Goal: Task Accomplishment & Management: Manage account settings

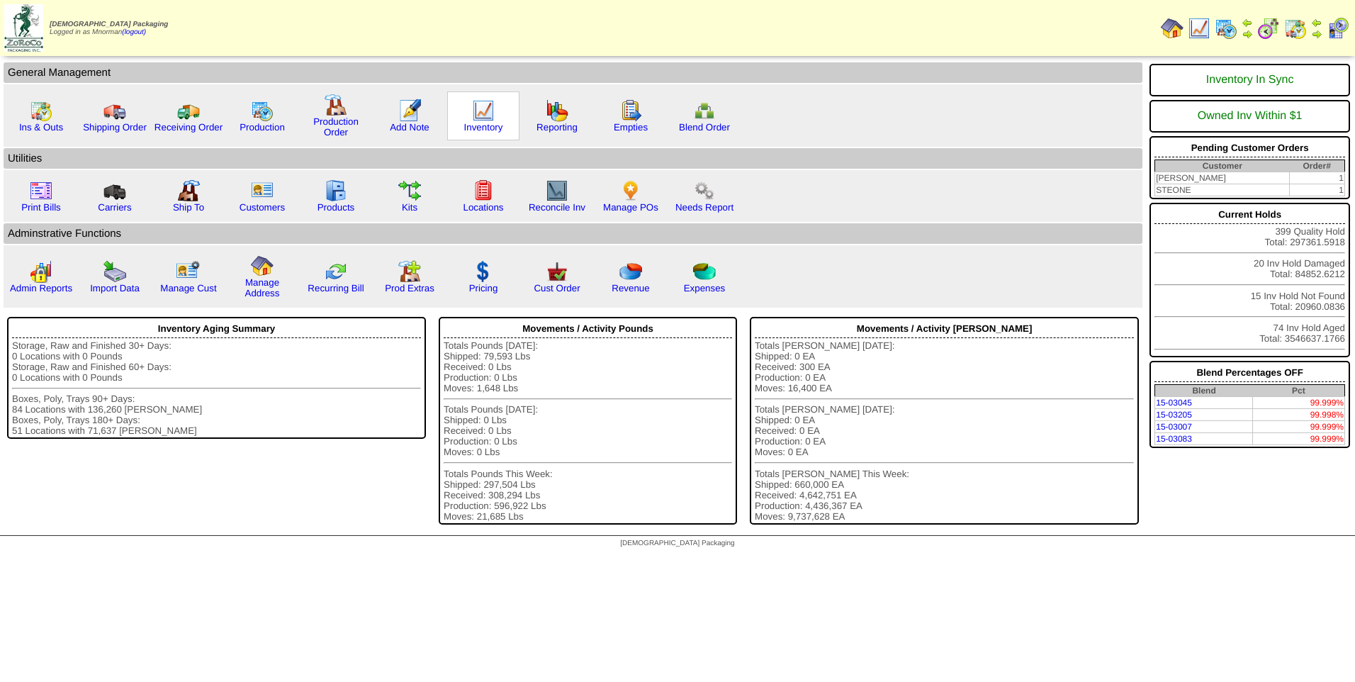
click at [491, 116] on img at bounding box center [483, 110] width 23 height 23
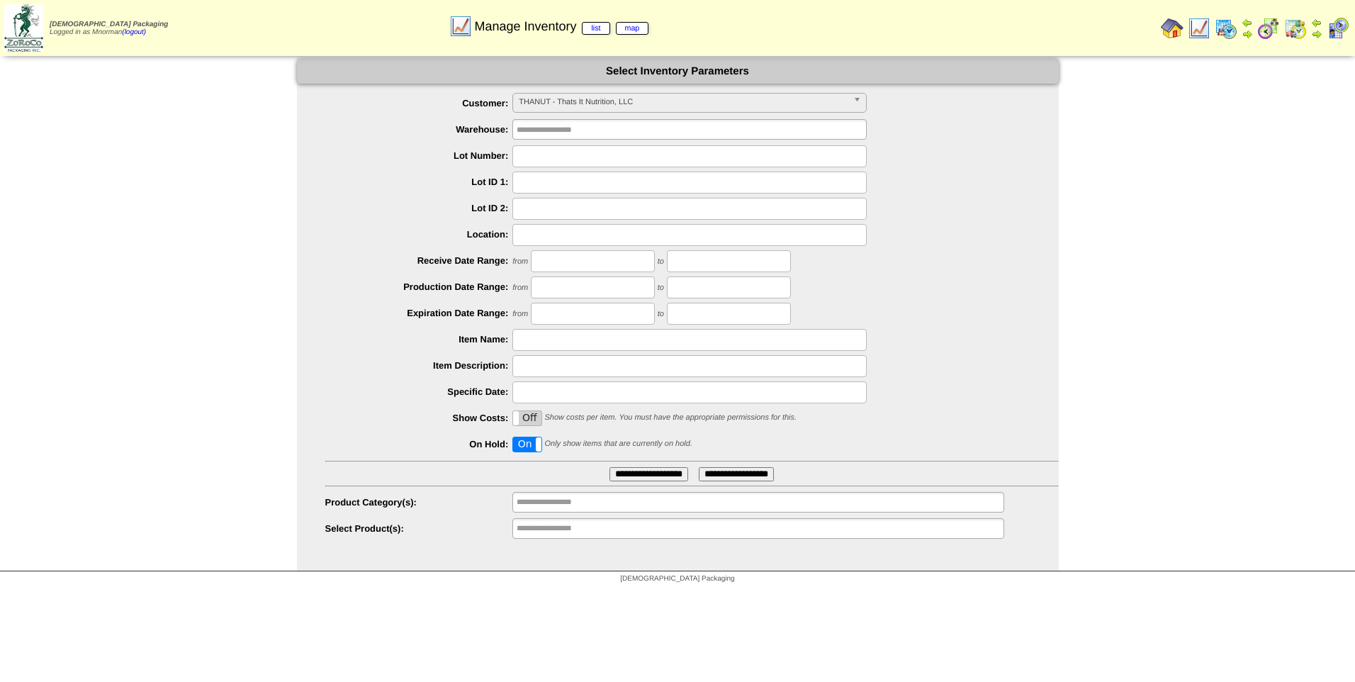
scroll to position [262, 0]
click at [644, 105] on span "THANUT - Thats It Nutrition, LLC" at bounding box center [683, 102] width 329 height 17
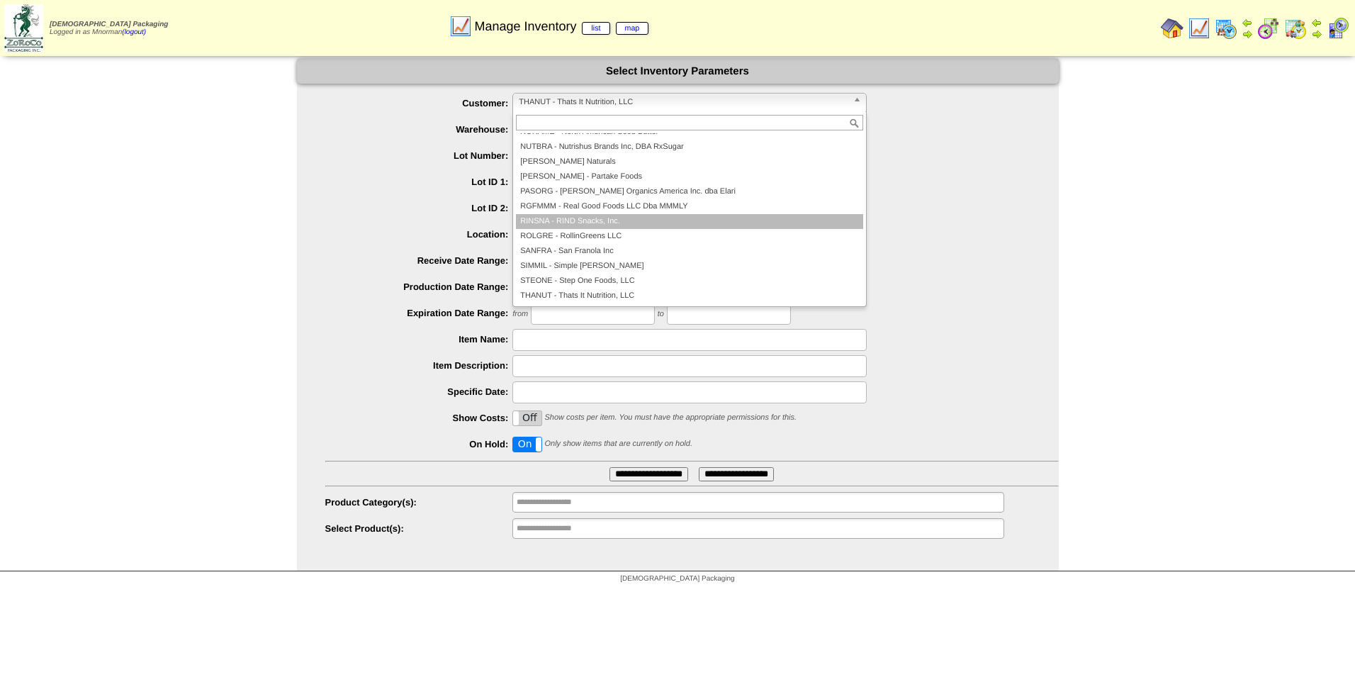
click at [653, 215] on li "RINSNA - RIND Snacks, Inc." at bounding box center [689, 221] width 347 height 15
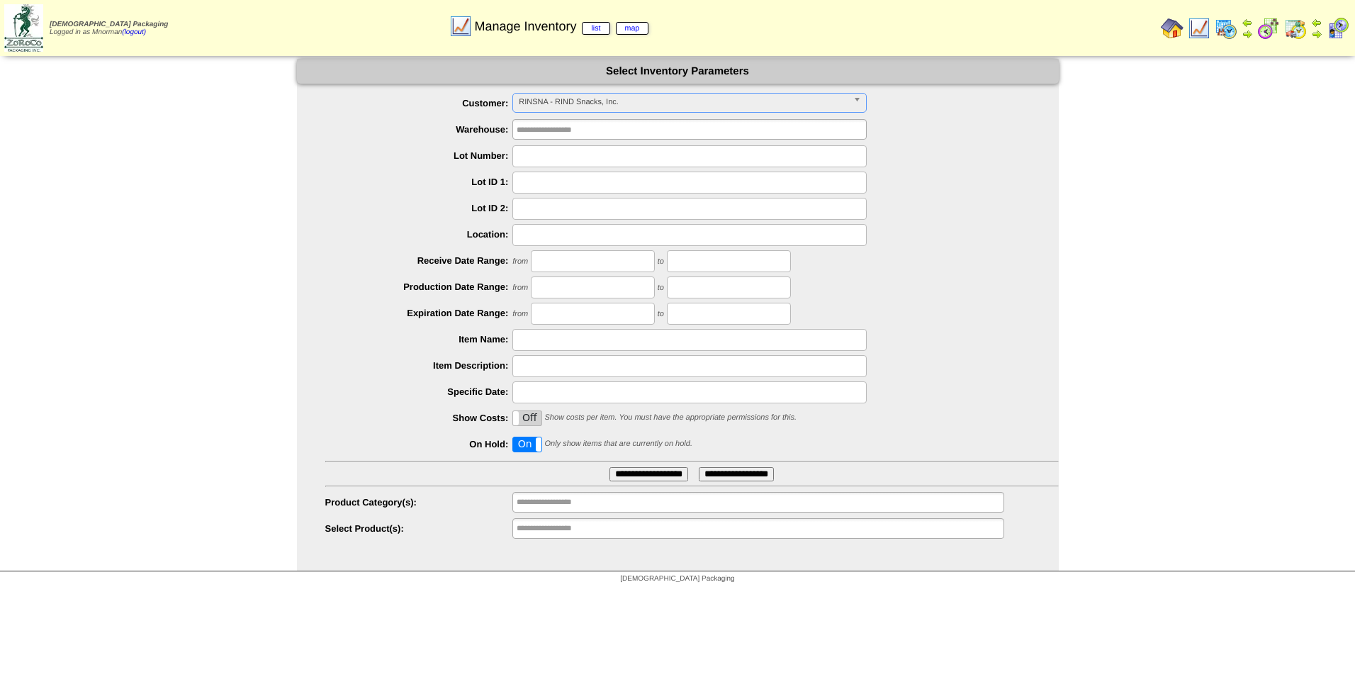
click at [643, 476] on input "**********" at bounding box center [649, 474] width 79 height 14
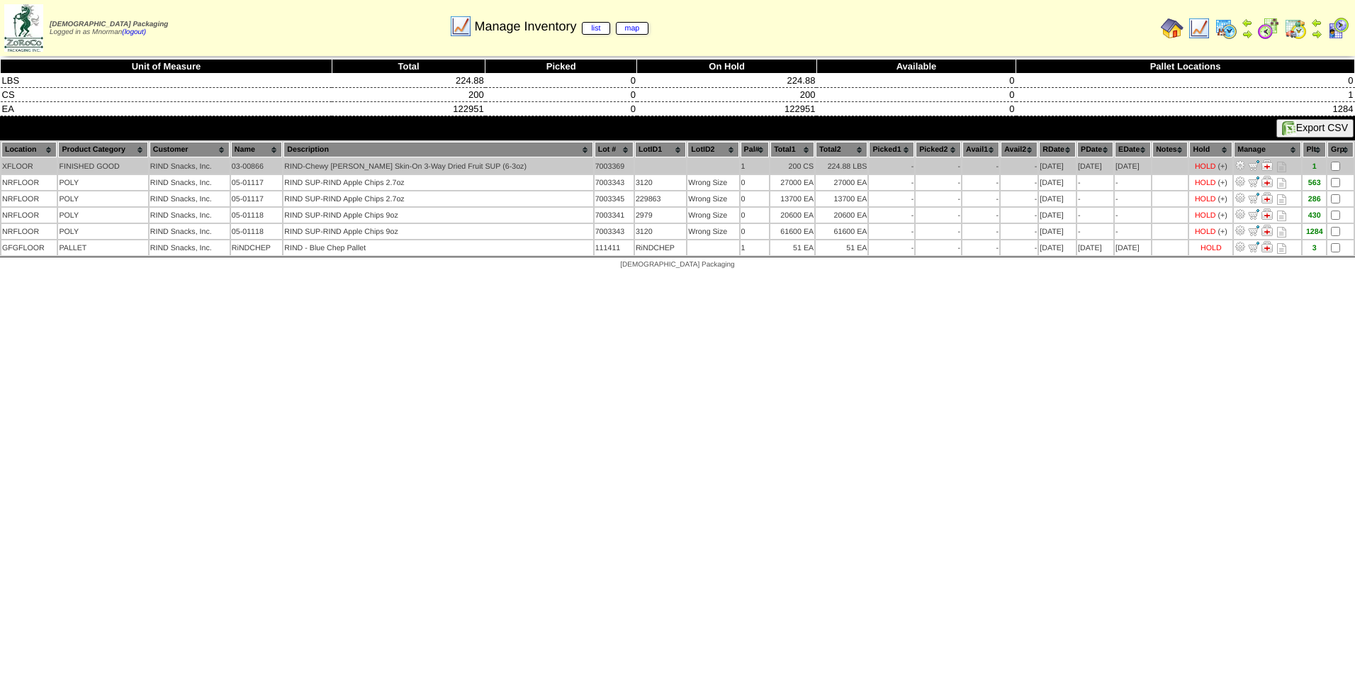
click at [1265, 165] on img at bounding box center [1267, 164] width 11 height 11
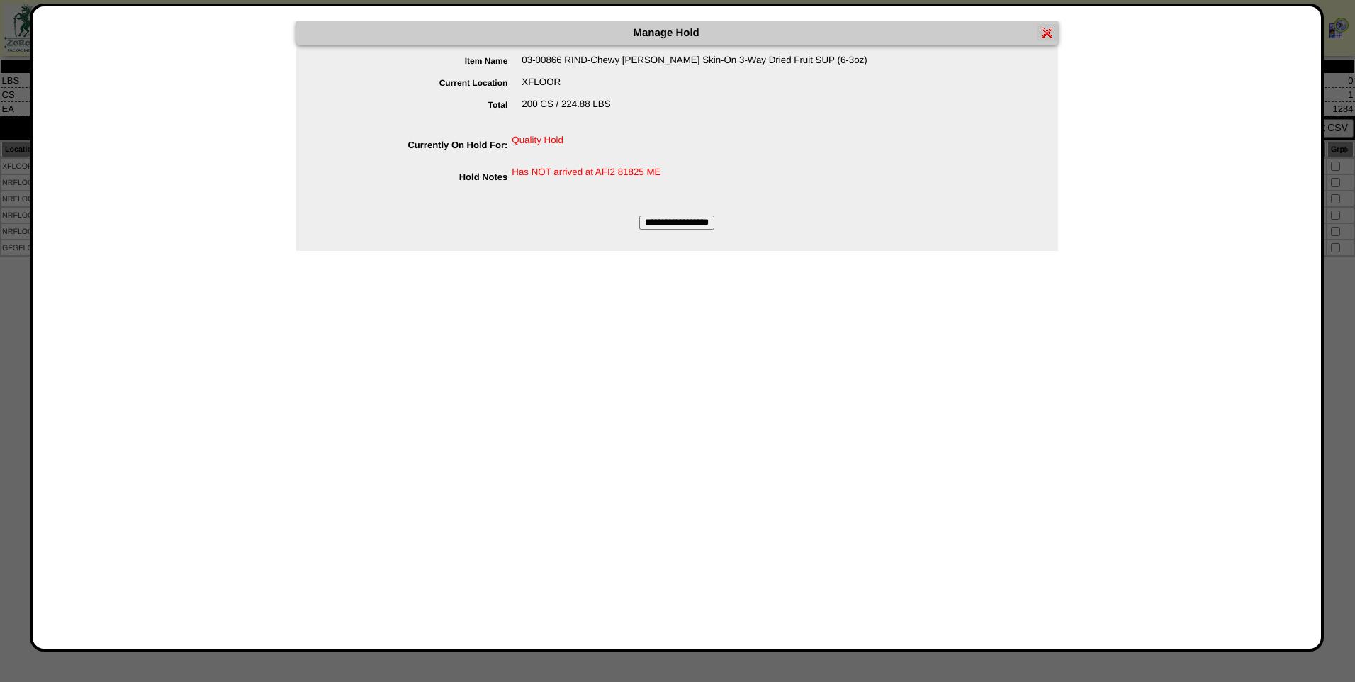
click at [1047, 35] on img at bounding box center [1047, 32] width 11 height 11
click at [1044, 30] on img at bounding box center [1047, 32] width 11 height 11
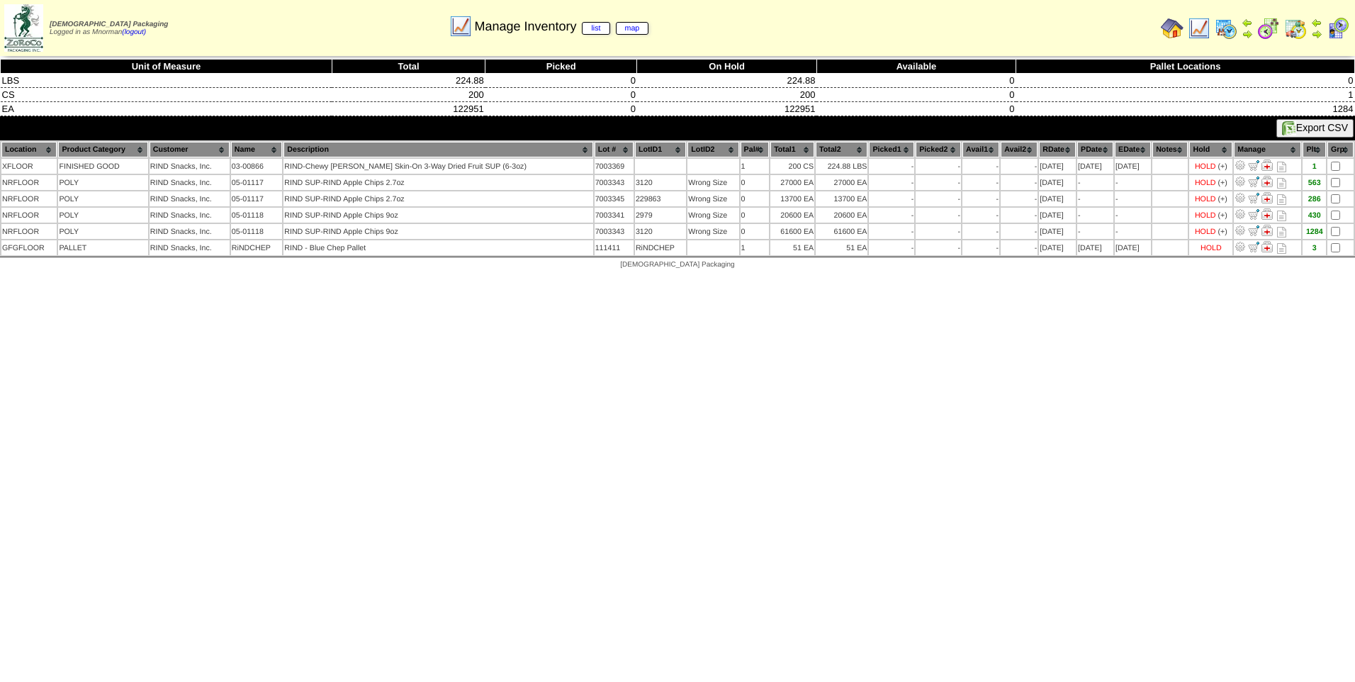
click at [1195, 29] on img at bounding box center [1199, 28] width 23 height 23
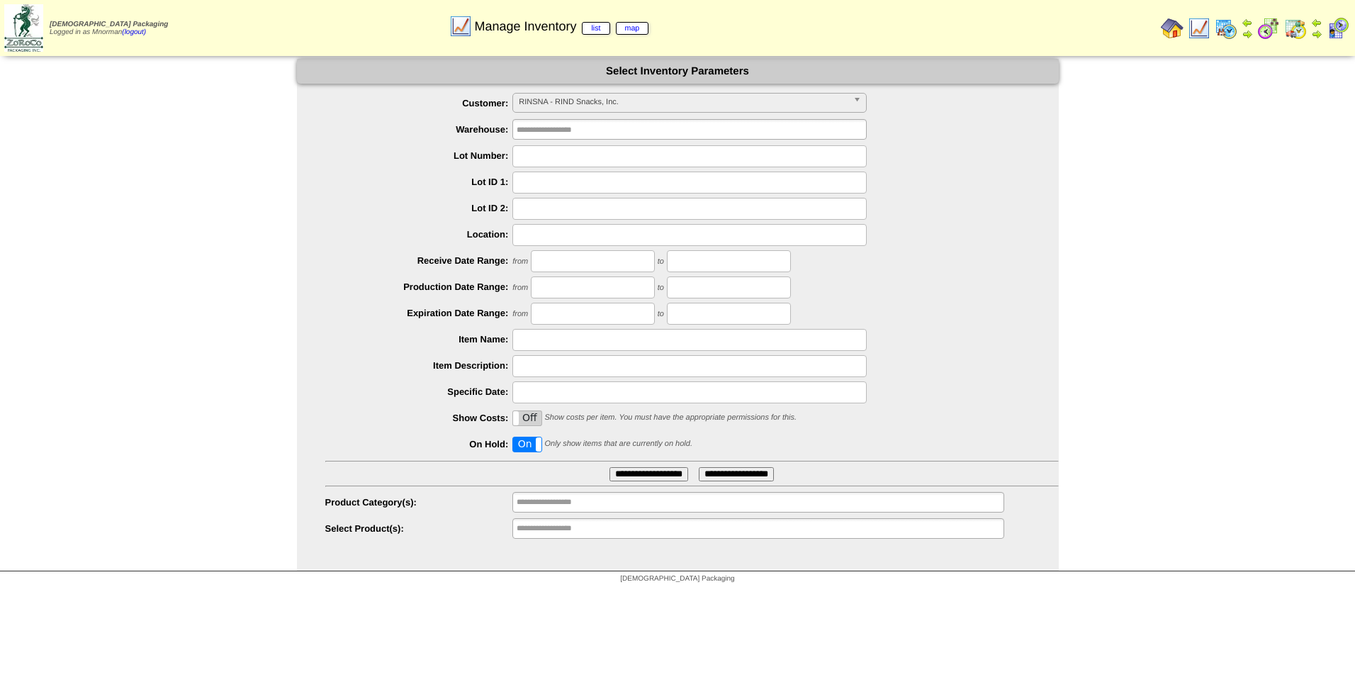
click at [539, 449] on span at bounding box center [541, 444] width 11 height 14
click at [633, 471] on input "**********" at bounding box center [649, 474] width 79 height 14
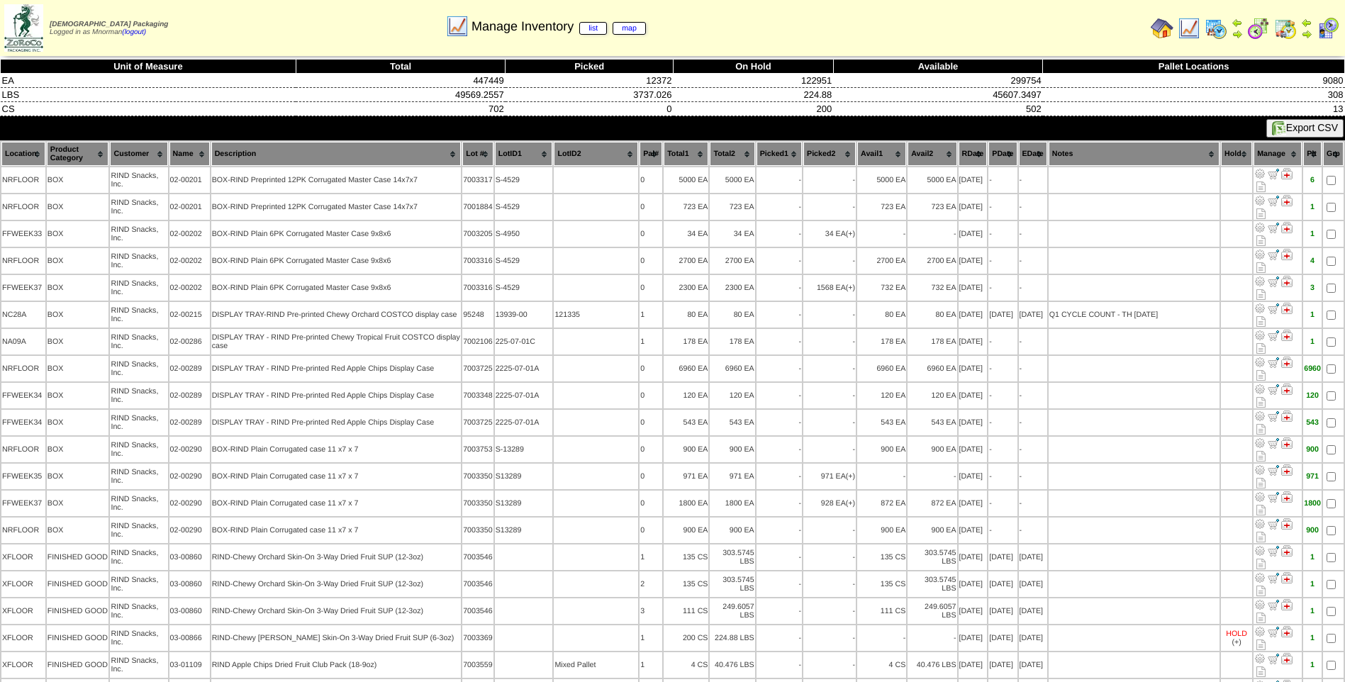
click at [988, 155] on th "PDate" at bounding box center [1002, 154] width 28 height 24
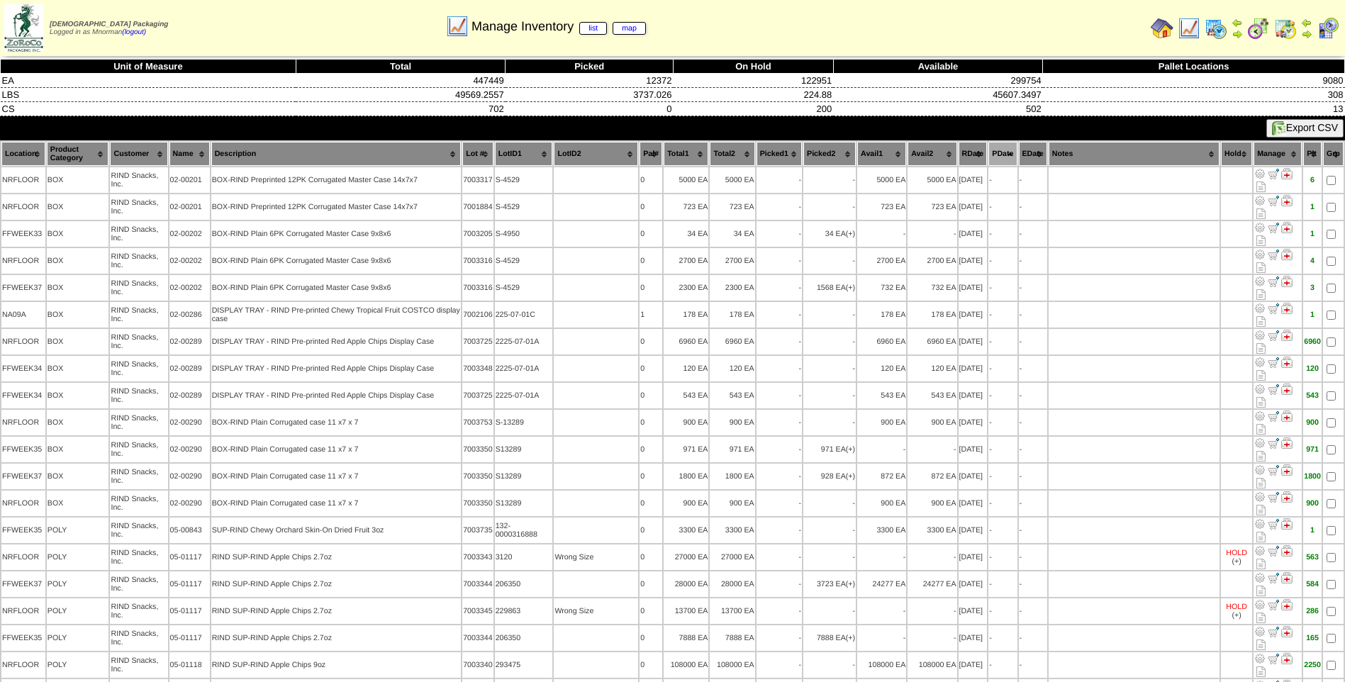
click at [988, 155] on th "PDate" at bounding box center [1002, 154] width 28 height 24
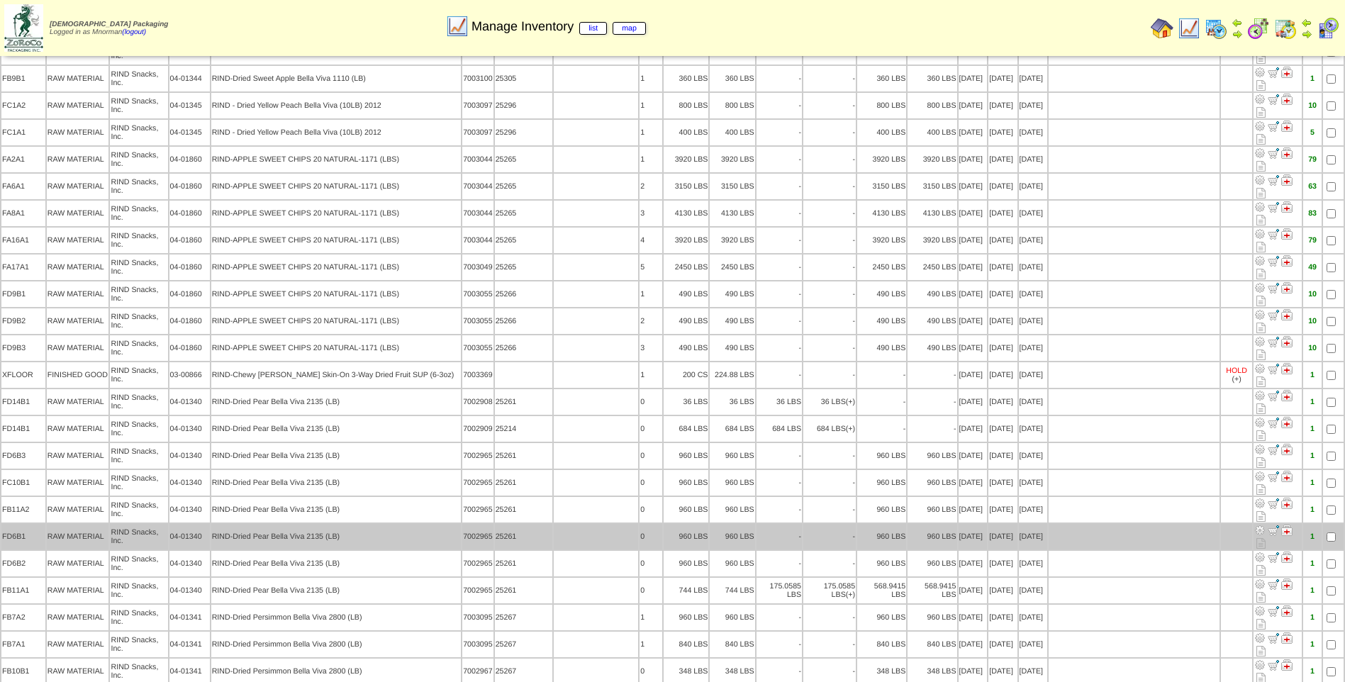
scroll to position [709, 0]
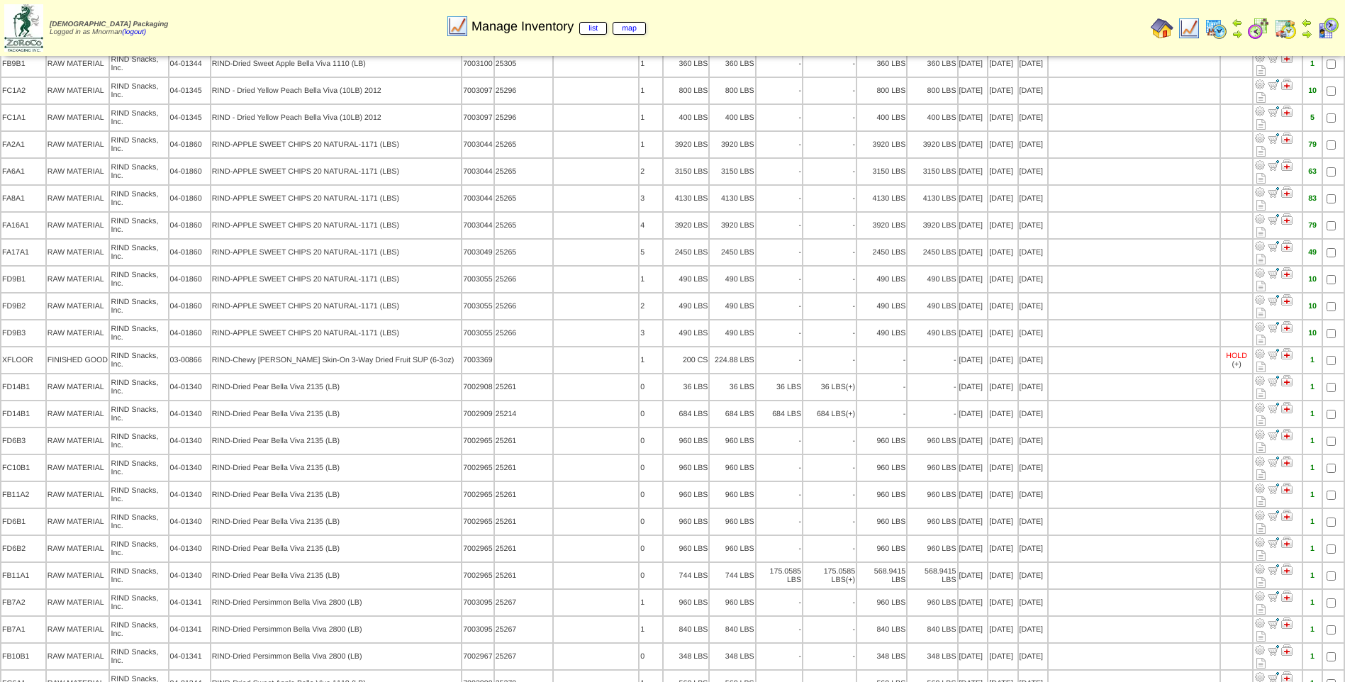
click at [1167, 28] on img at bounding box center [1161, 28] width 23 height 23
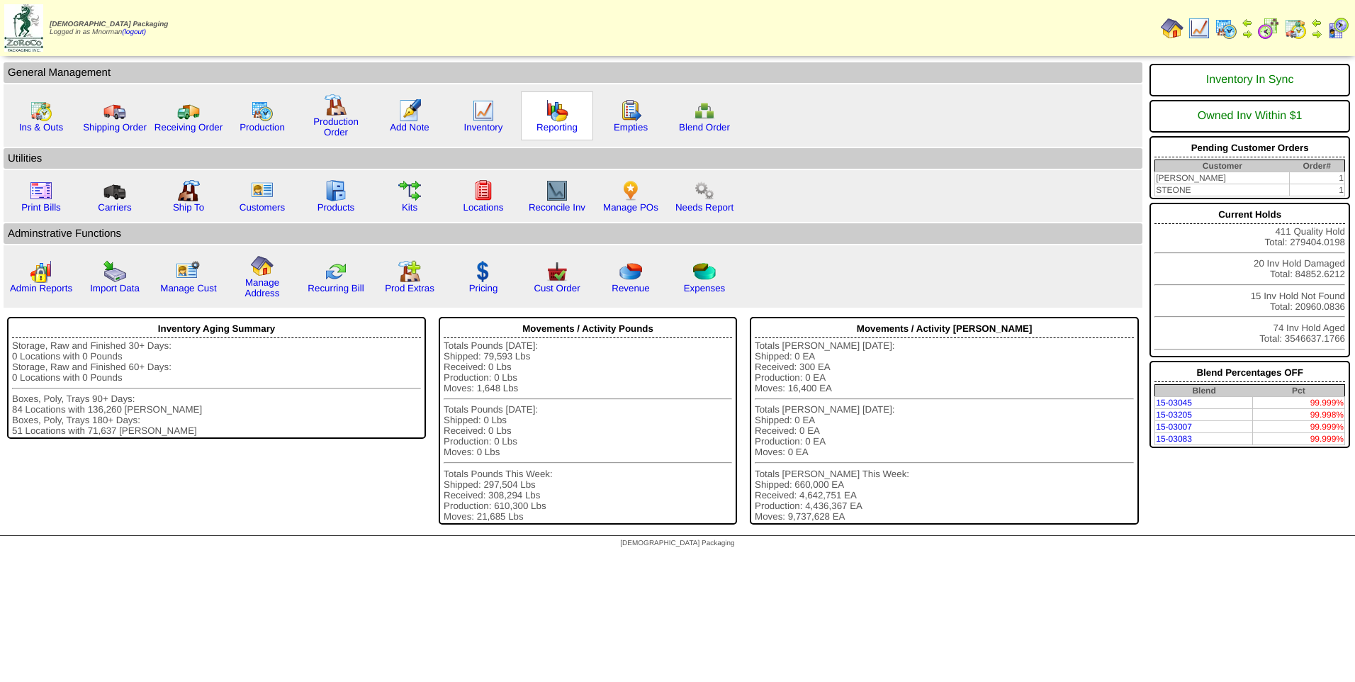
click at [550, 112] on img at bounding box center [557, 110] width 23 height 23
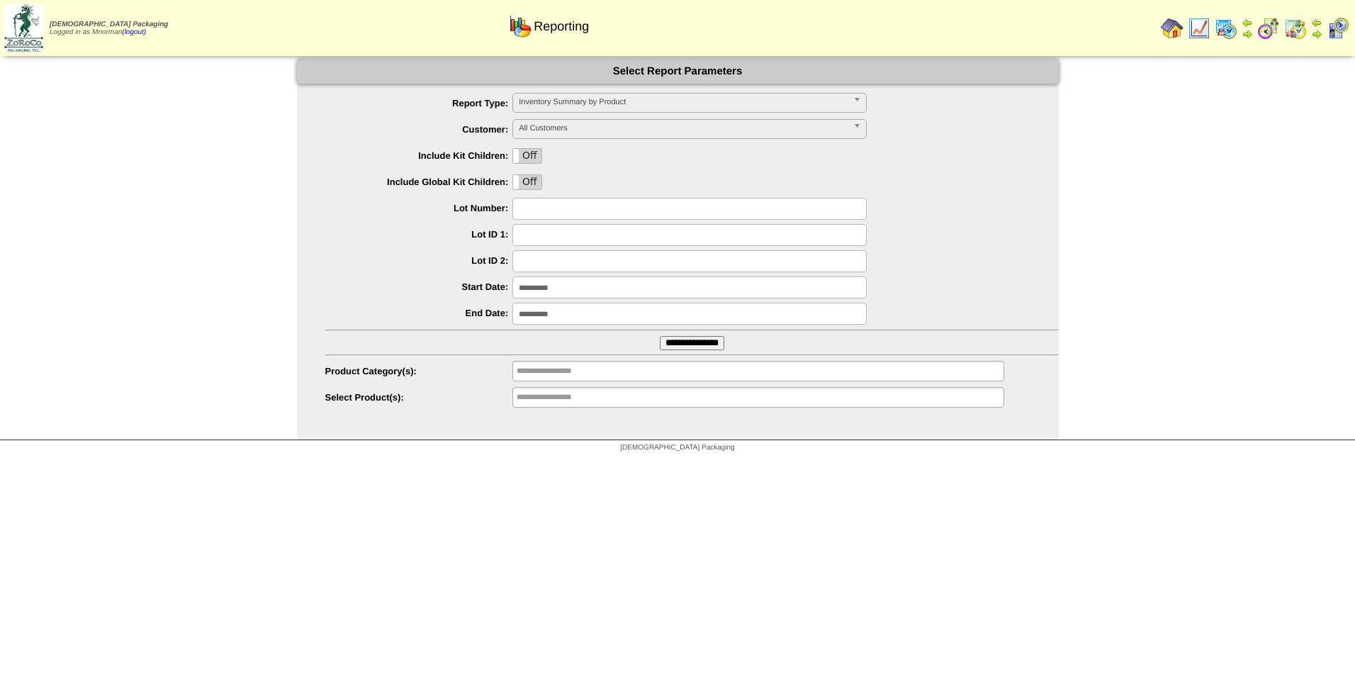
click at [1196, 30] on img at bounding box center [1199, 28] width 23 height 23
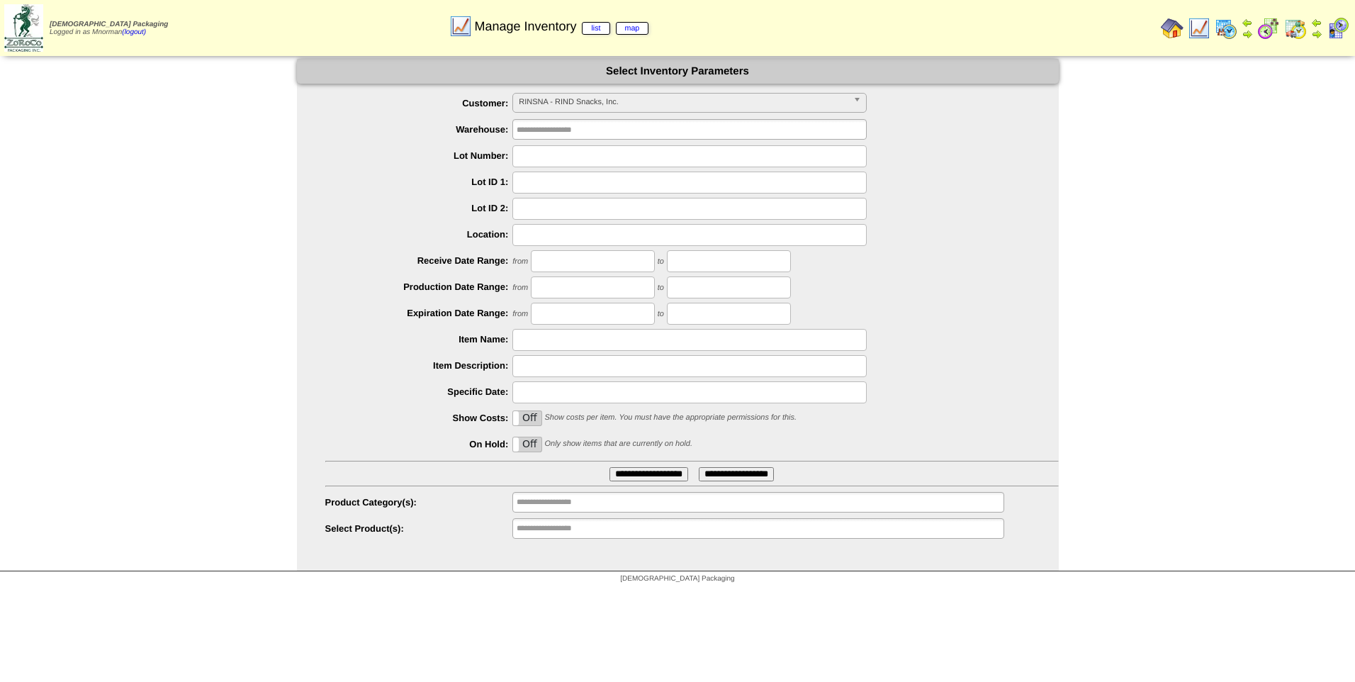
click at [530, 447] on label "Off" at bounding box center [527, 444] width 28 height 14
click at [528, 448] on label "On" at bounding box center [527, 444] width 28 height 14
click at [564, 532] on input "text" at bounding box center [562, 529] width 91 height 18
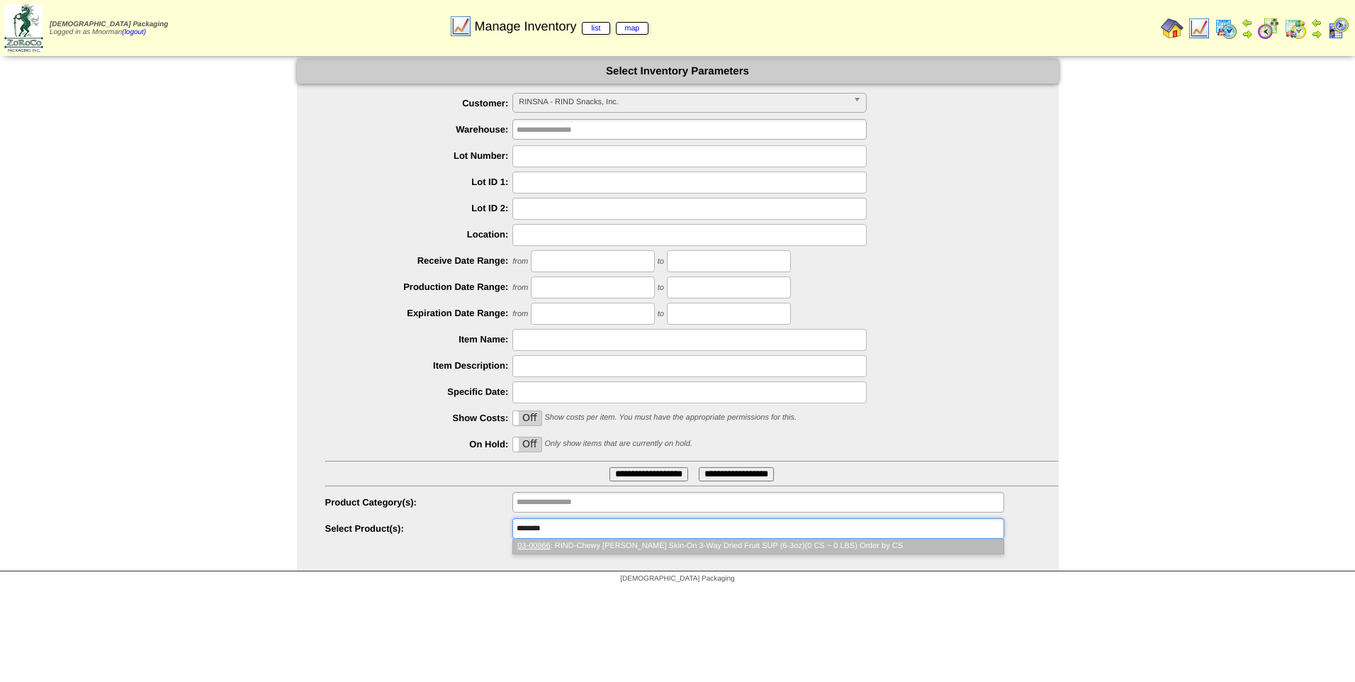
type input "********"
click at [564, 550] on li "03-00866 : RIND-Chewy Straw-Peary Skin-On 3-Way Dried Fruit SUP (6-3oz)(0 CS ~ …" at bounding box center [758, 546] width 490 height 15
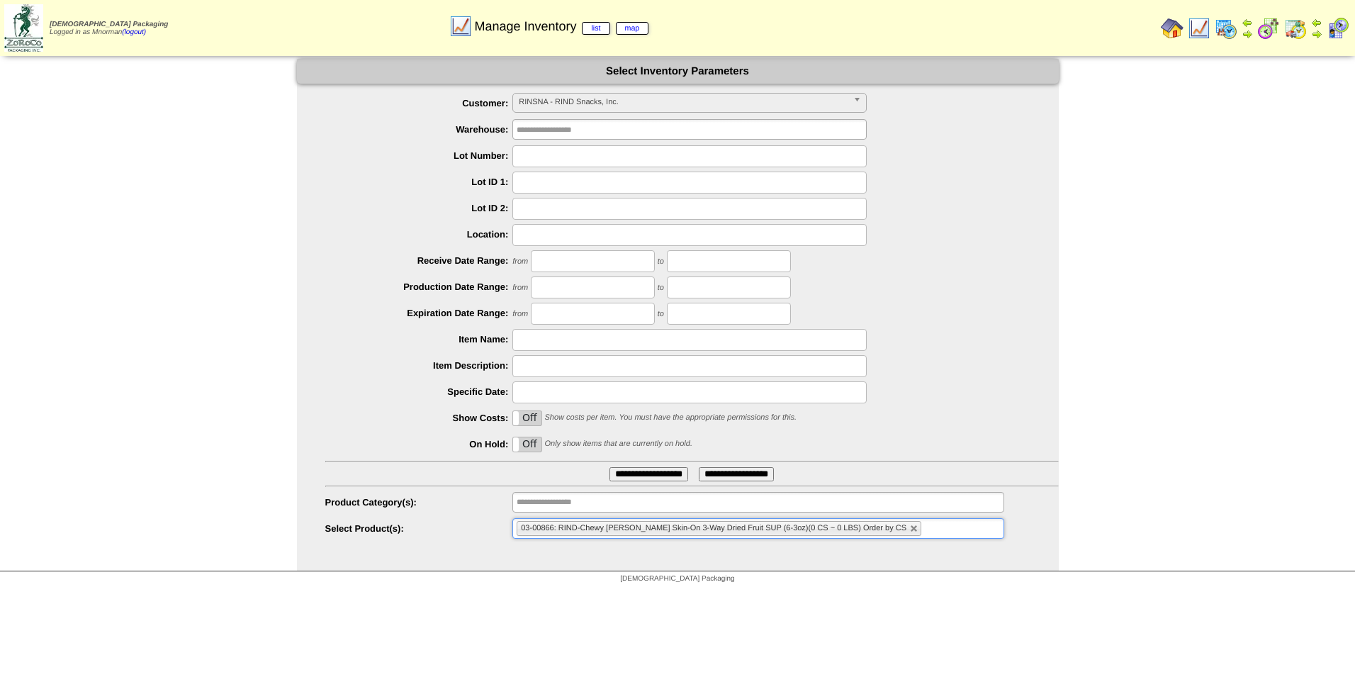
click at [628, 480] on input "**********" at bounding box center [649, 474] width 79 height 14
click at [631, 472] on input "**********" at bounding box center [649, 474] width 79 height 14
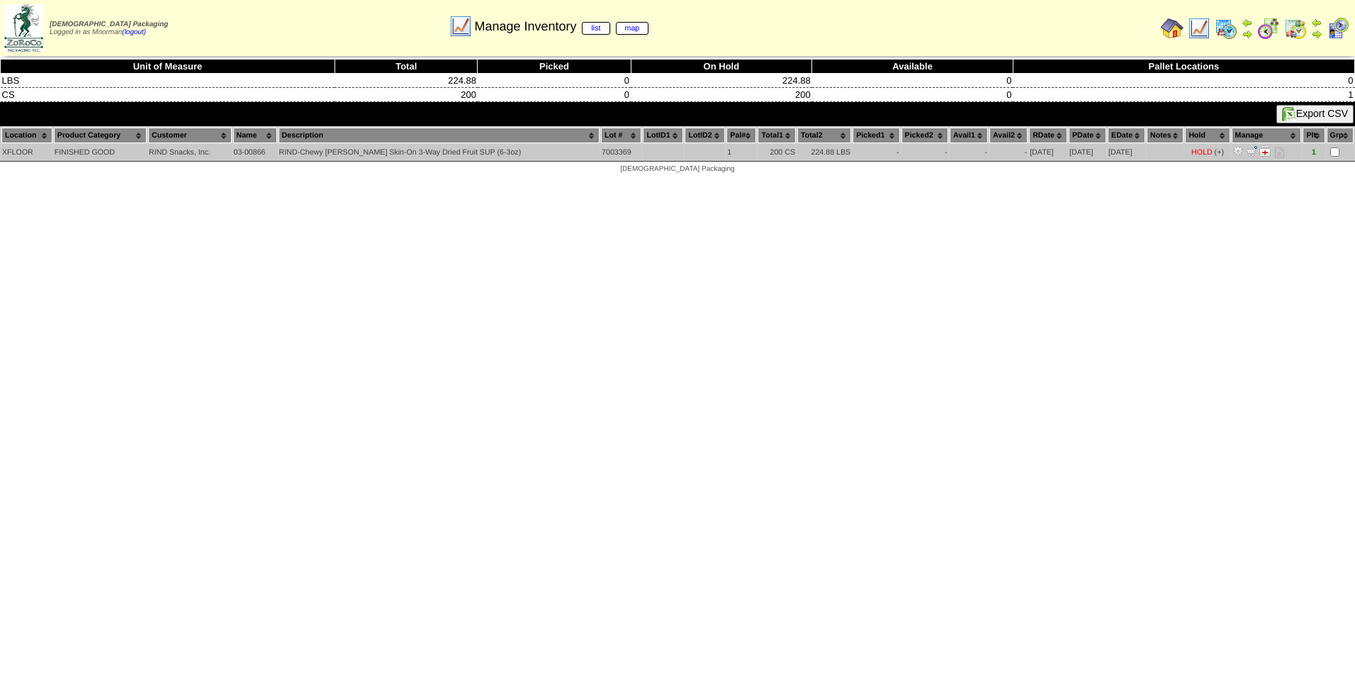
click at [1233, 153] on img at bounding box center [1238, 150] width 11 height 11
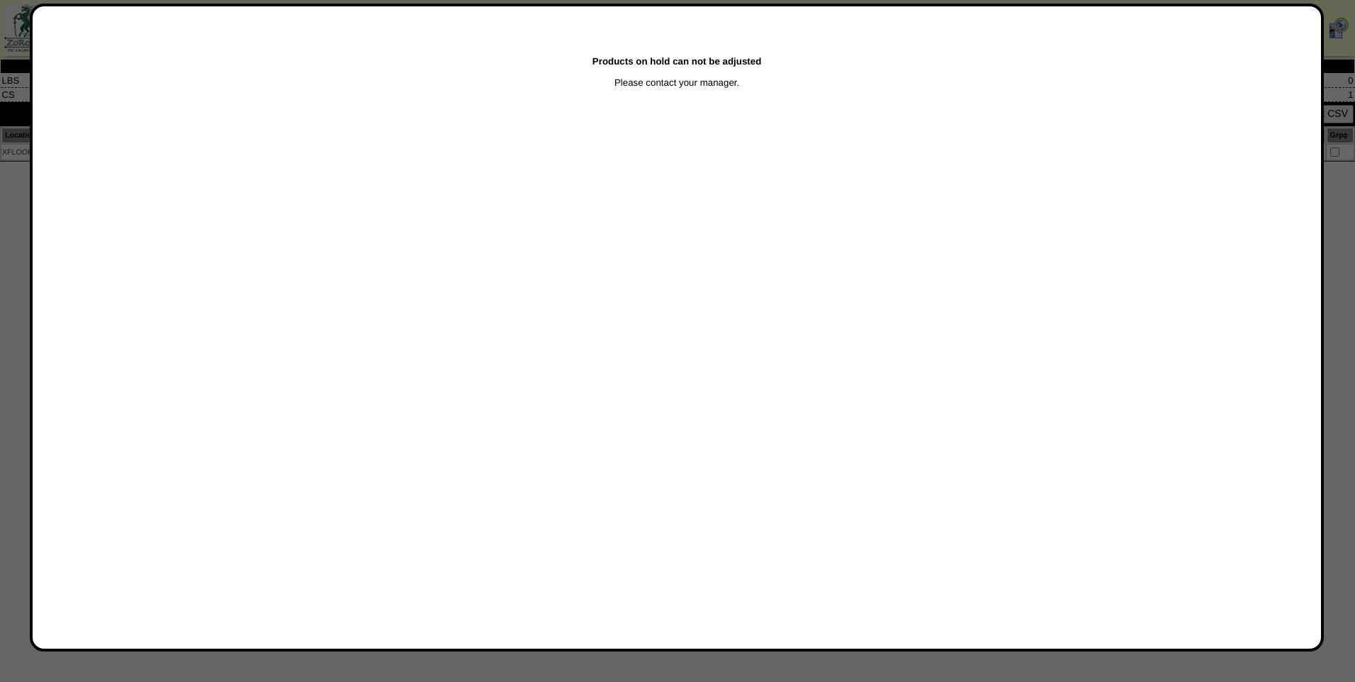
click at [1336, 298] on div at bounding box center [677, 341] width 1355 height 682
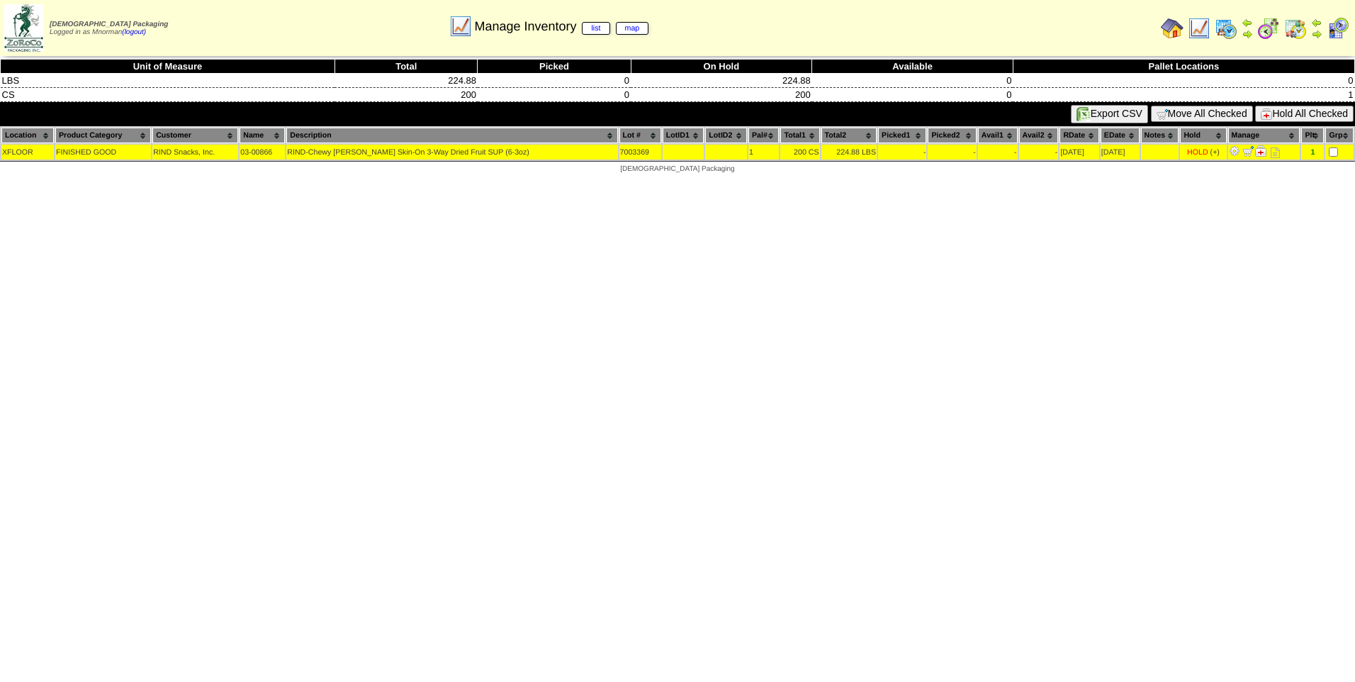
click at [1281, 113] on button "Hold All Checked" at bounding box center [1304, 114] width 99 height 16
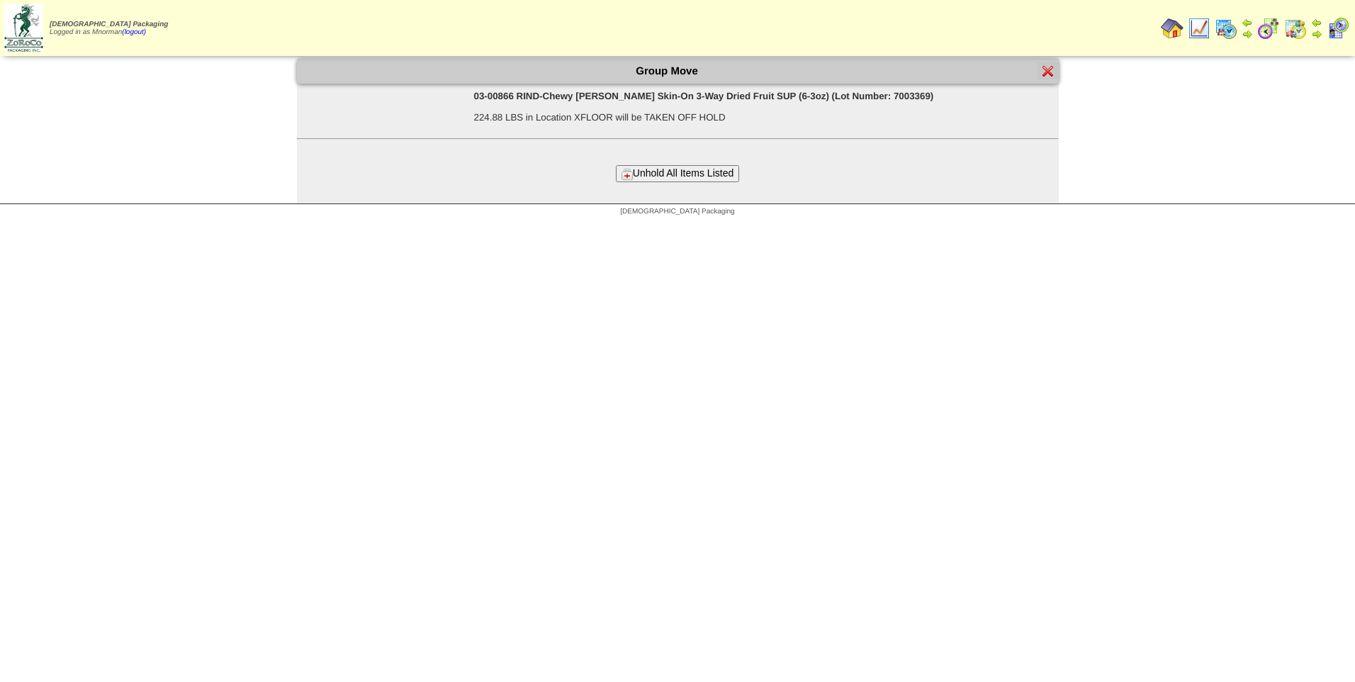
click at [659, 177] on button "Unhold All Items Listed" at bounding box center [677, 173] width 123 height 16
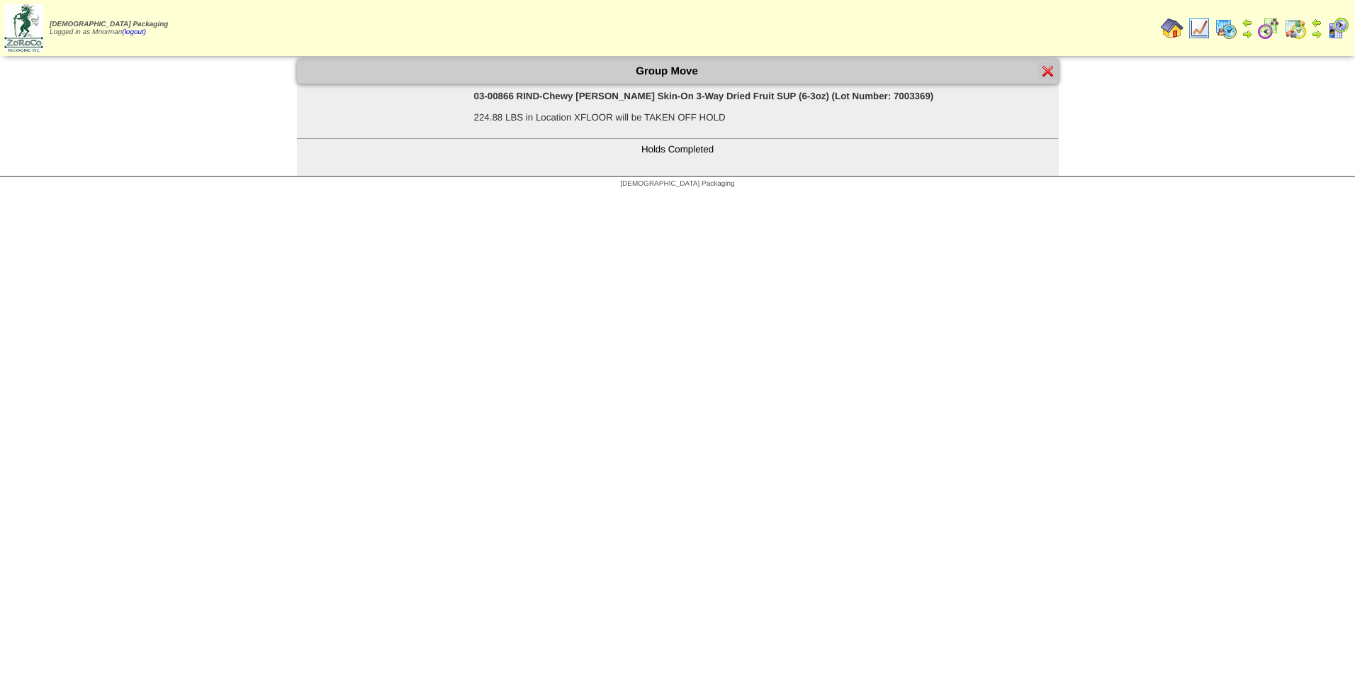
click at [1051, 69] on img at bounding box center [1048, 70] width 11 height 11
